Goal: Check status: Check status

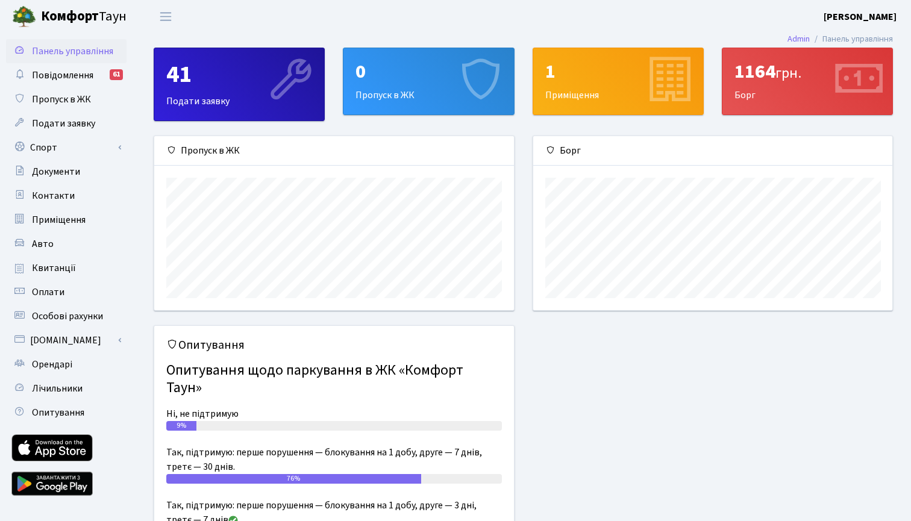
scroll to position [174, 359]
click at [778, 92] on div "1164 грн. [GEOGRAPHIC_DATA]" at bounding box center [807, 81] width 170 height 66
click at [63, 270] on span "Квитанції" at bounding box center [54, 267] width 44 height 13
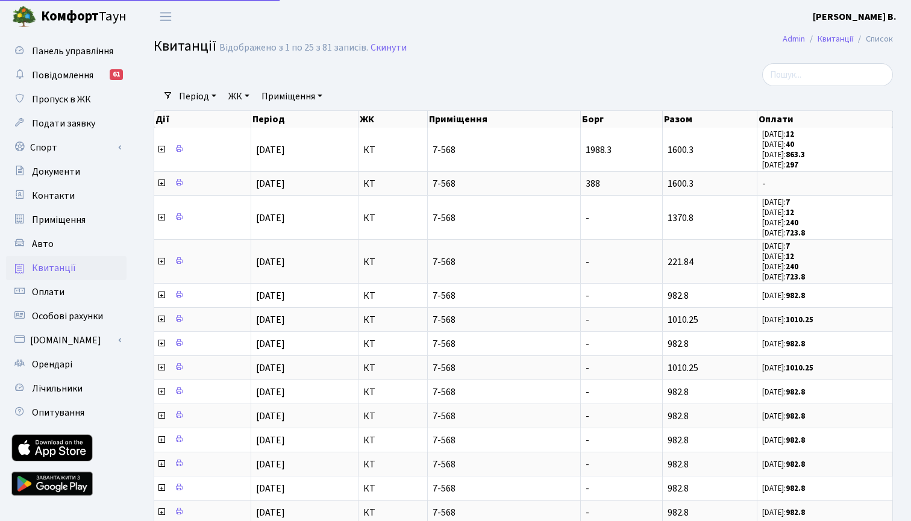
select select "25"
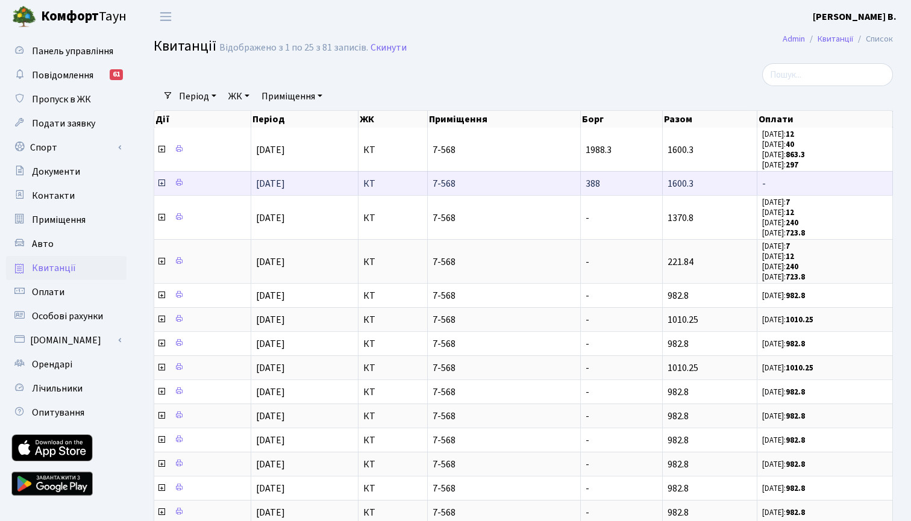
click at [161, 181] on icon at bounding box center [162, 183] width 10 height 10
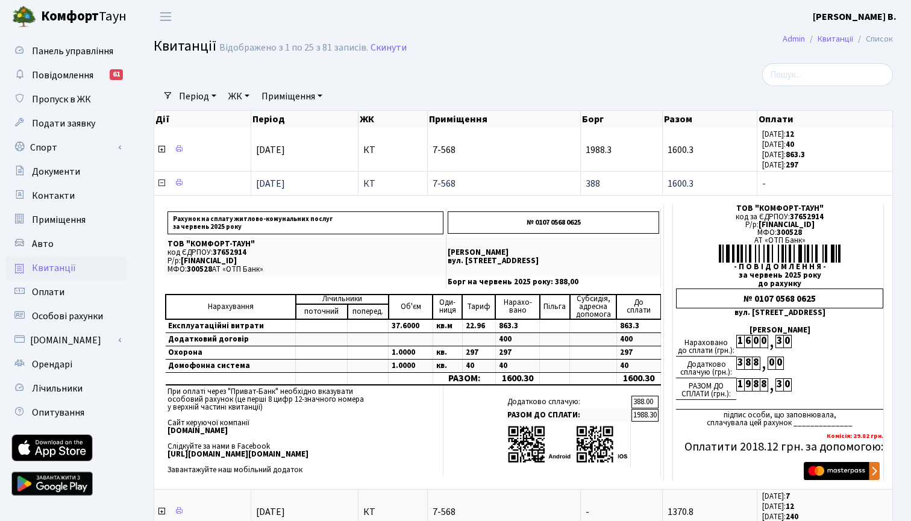
click at [161, 181] on icon at bounding box center [162, 183] width 10 height 10
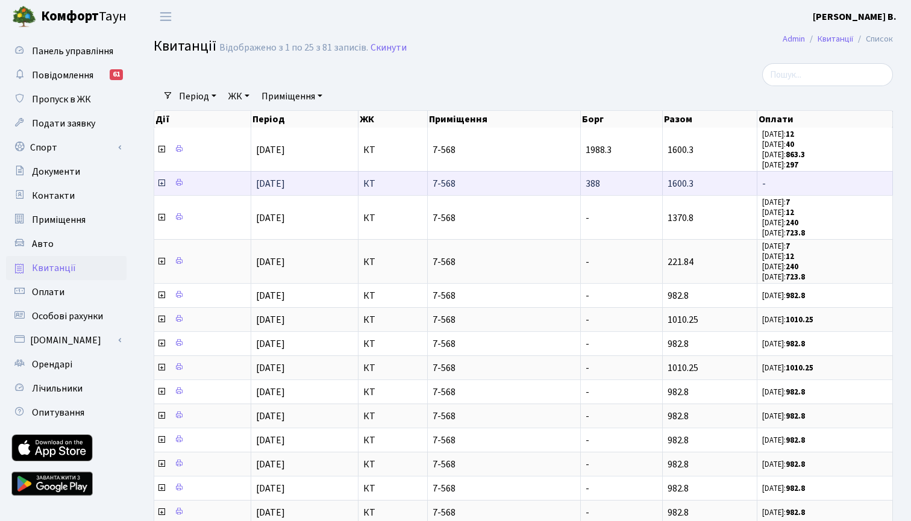
click at [328, 181] on td "01.06.2025" at bounding box center [304, 183] width 107 height 24
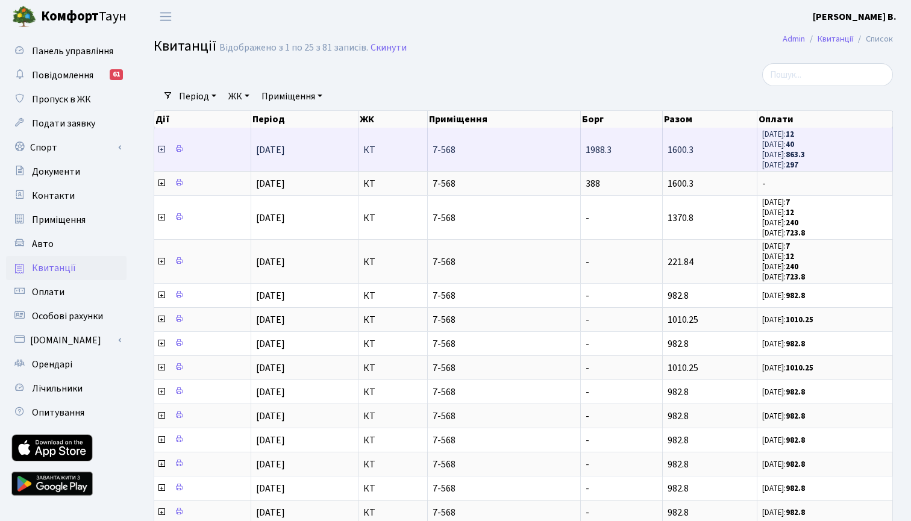
click at [158, 149] on icon at bounding box center [162, 150] width 10 height 10
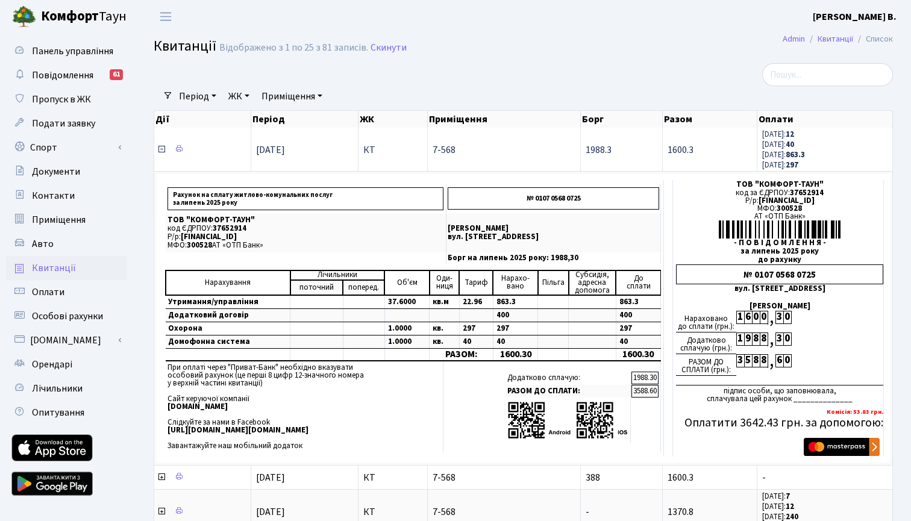
click at [163, 152] on icon at bounding box center [162, 150] width 10 height 10
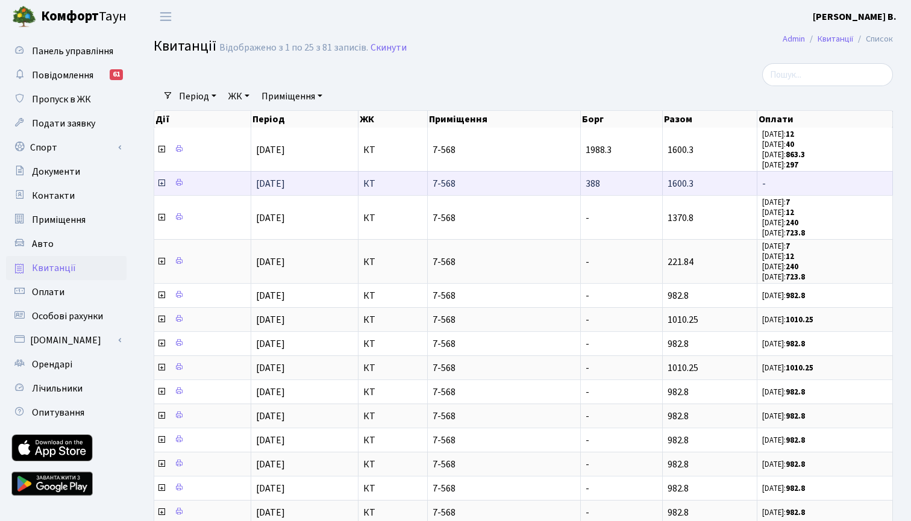
click at [161, 184] on icon at bounding box center [162, 183] width 10 height 10
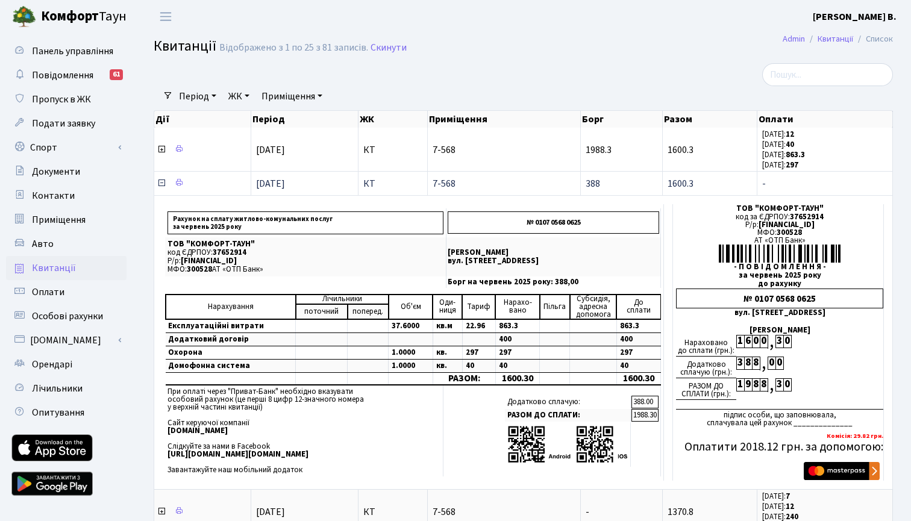
click at [160, 182] on icon at bounding box center [162, 183] width 10 height 10
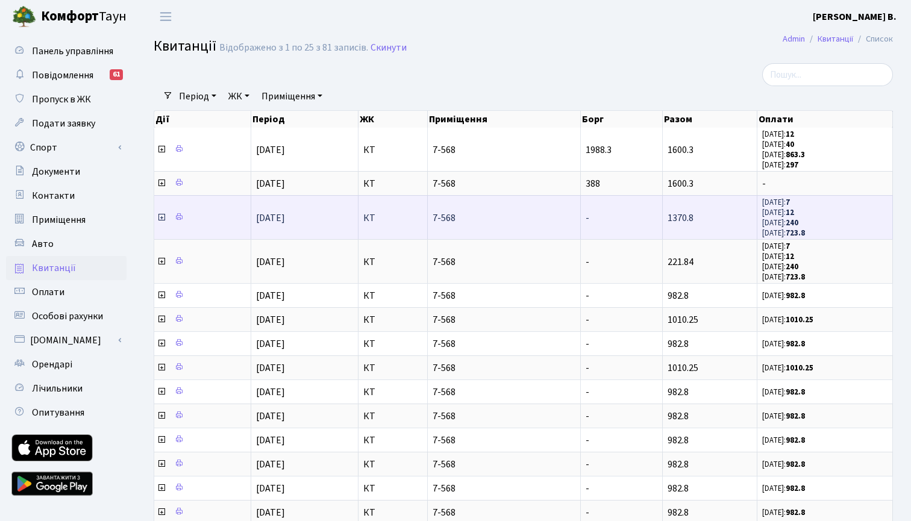
click at [163, 216] on icon at bounding box center [162, 218] width 10 height 10
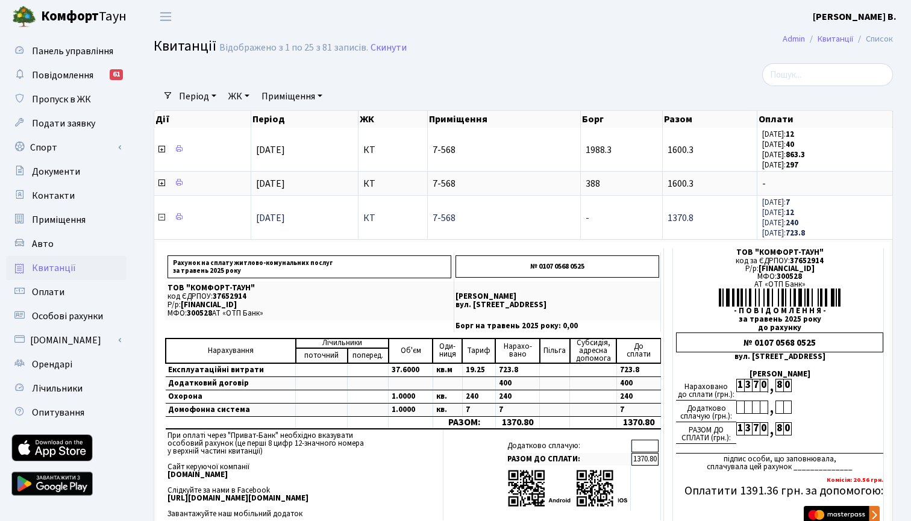
click at [163, 216] on icon at bounding box center [162, 218] width 10 height 10
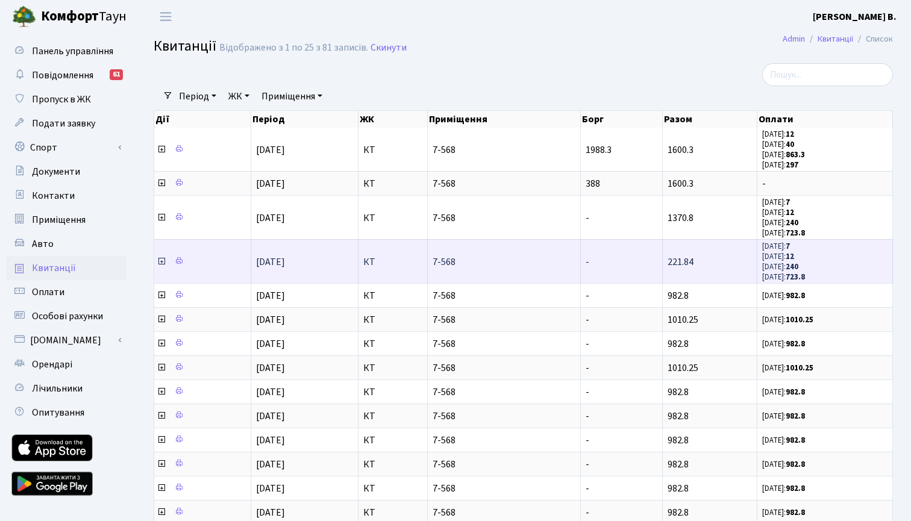
click at [161, 259] on icon at bounding box center [162, 262] width 10 height 10
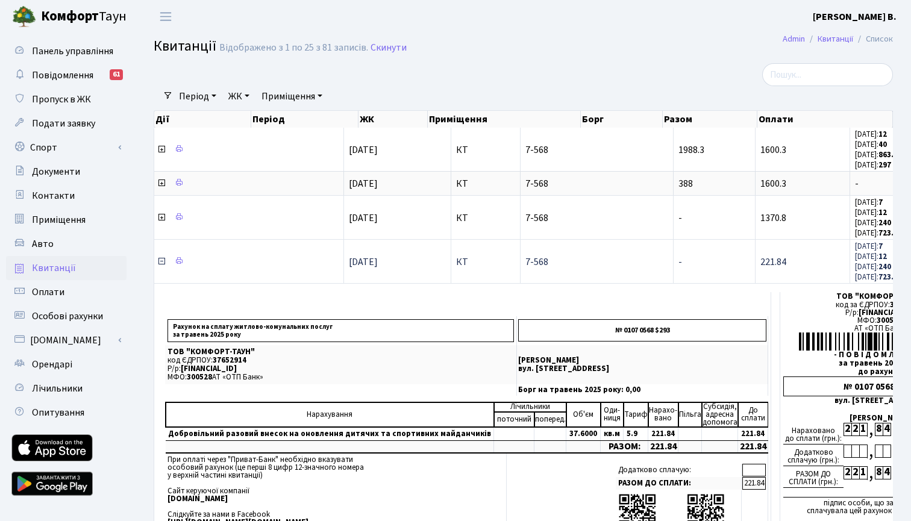
click at [161, 260] on icon at bounding box center [162, 262] width 10 height 10
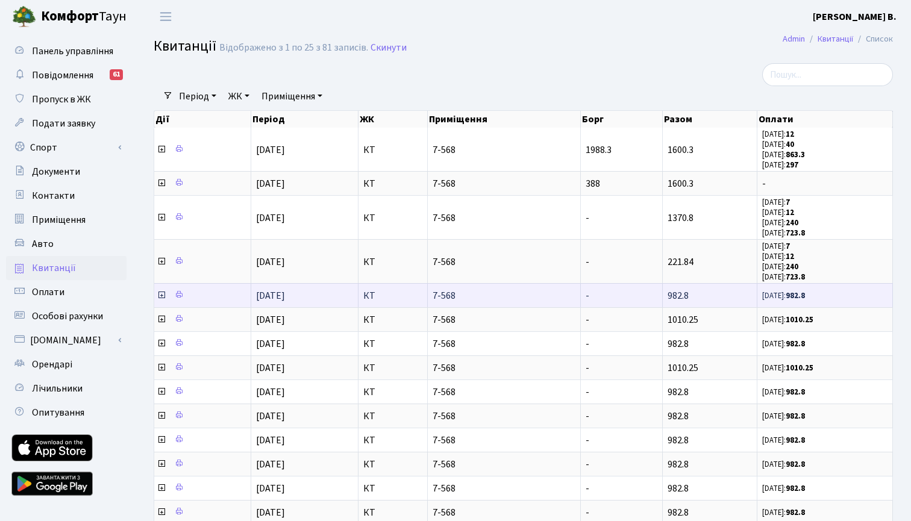
click at [161, 293] on icon at bounding box center [162, 295] width 10 height 10
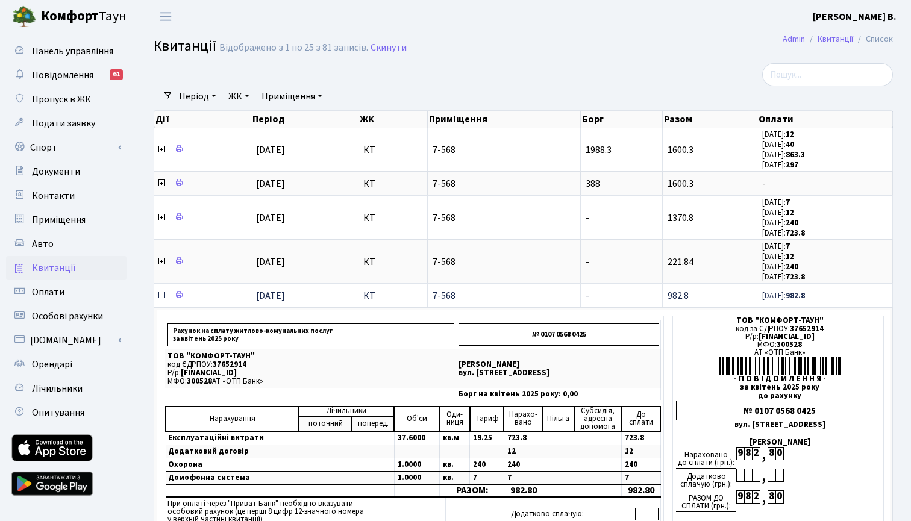
click at [161, 293] on icon at bounding box center [162, 295] width 10 height 10
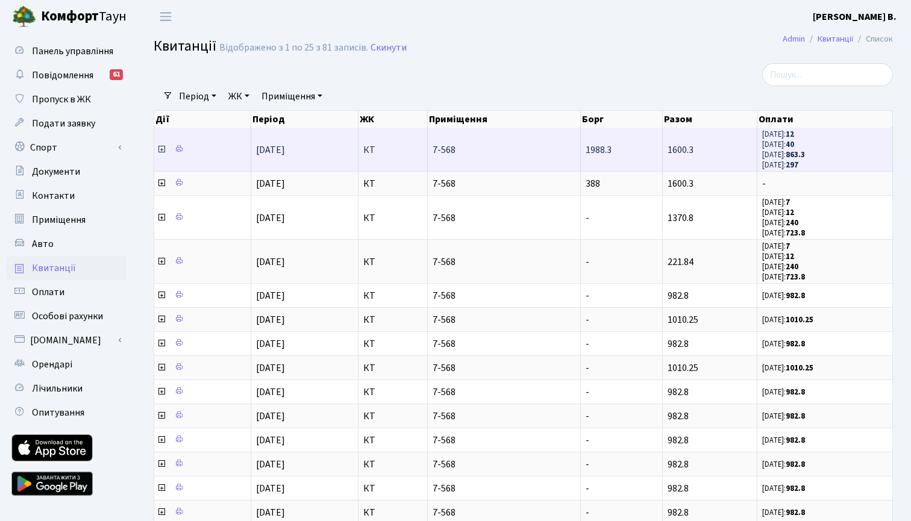
click at [162, 150] on icon at bounding box center [162, 150] width 10 height 10
